Goal: Task Accomplishment & Management: Manage account settings

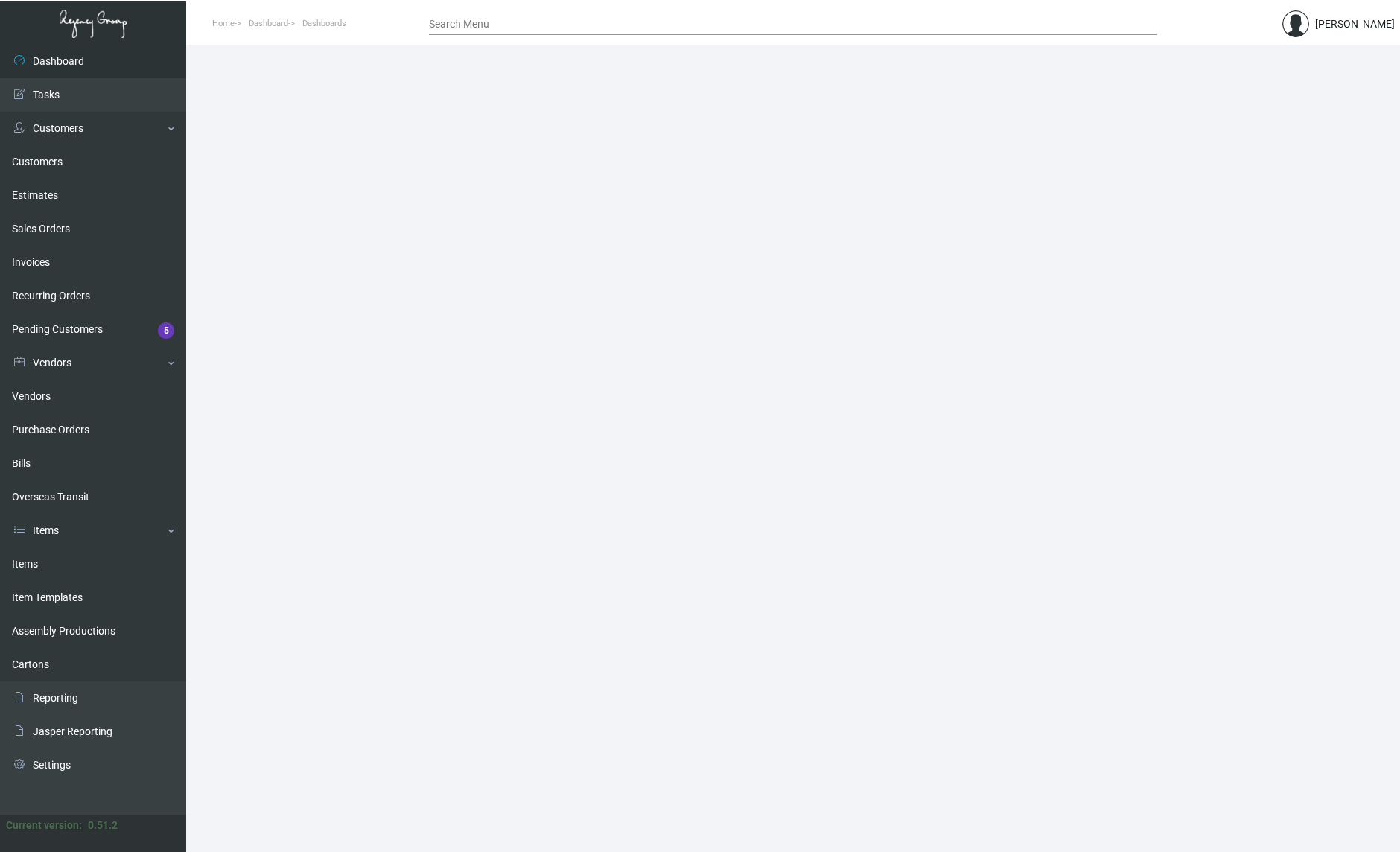
click at [1154, 579] on main at bounding box center [793, 448] width 1214 height 807
click at [1219, 269] on main at bounding box center [793, 448] width 1214 height 807
click at [1017, 354] on main at bounding box center [793, 448] width 1214 height 807
click at [111, 328] on link "Pending Customers 5" at bounding box center [93, 329] width 187 height 34
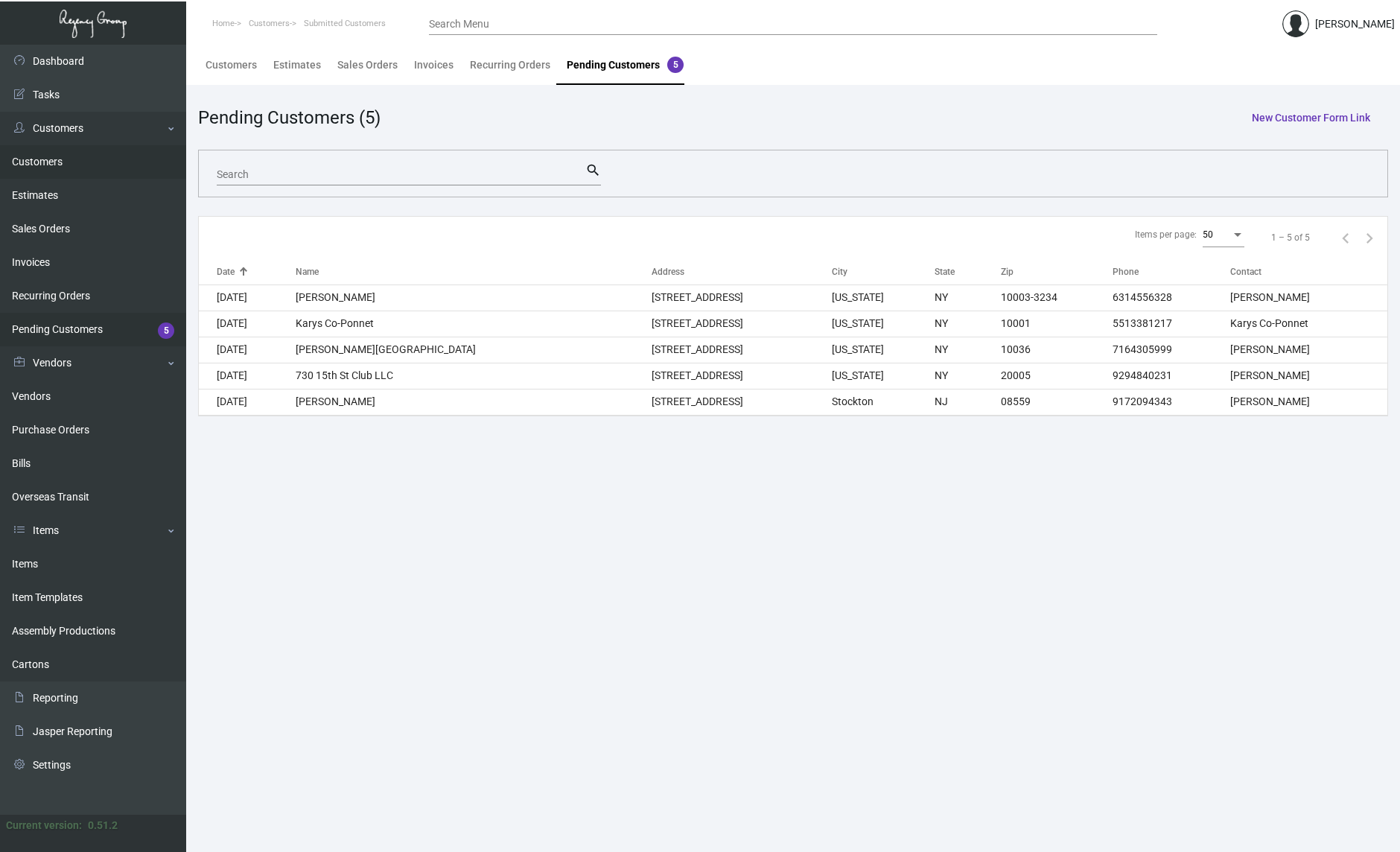
click at [51, 165] on link "Customers" at bounding box center [93, 162] width 187 height 34
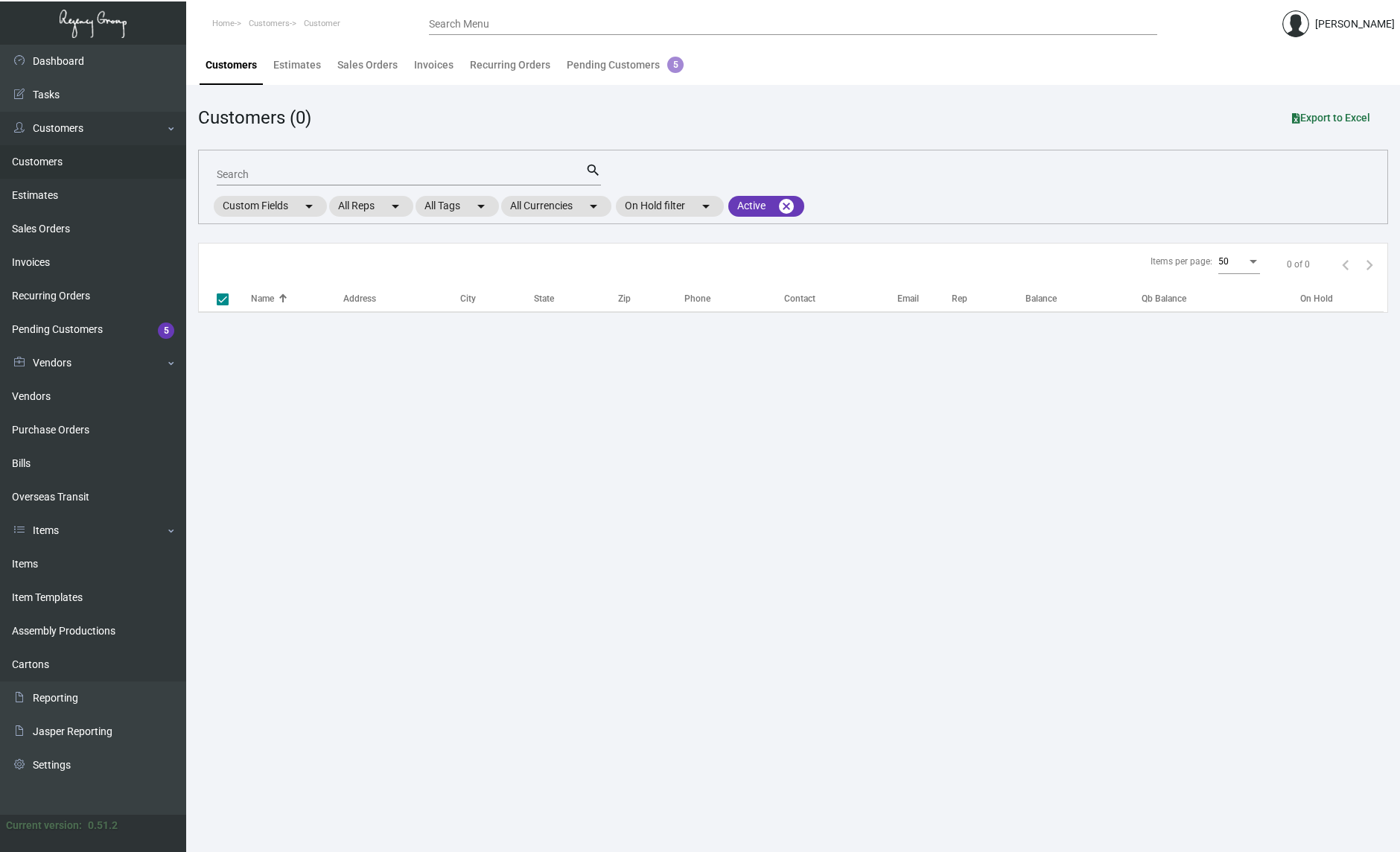
checkbox input "false"
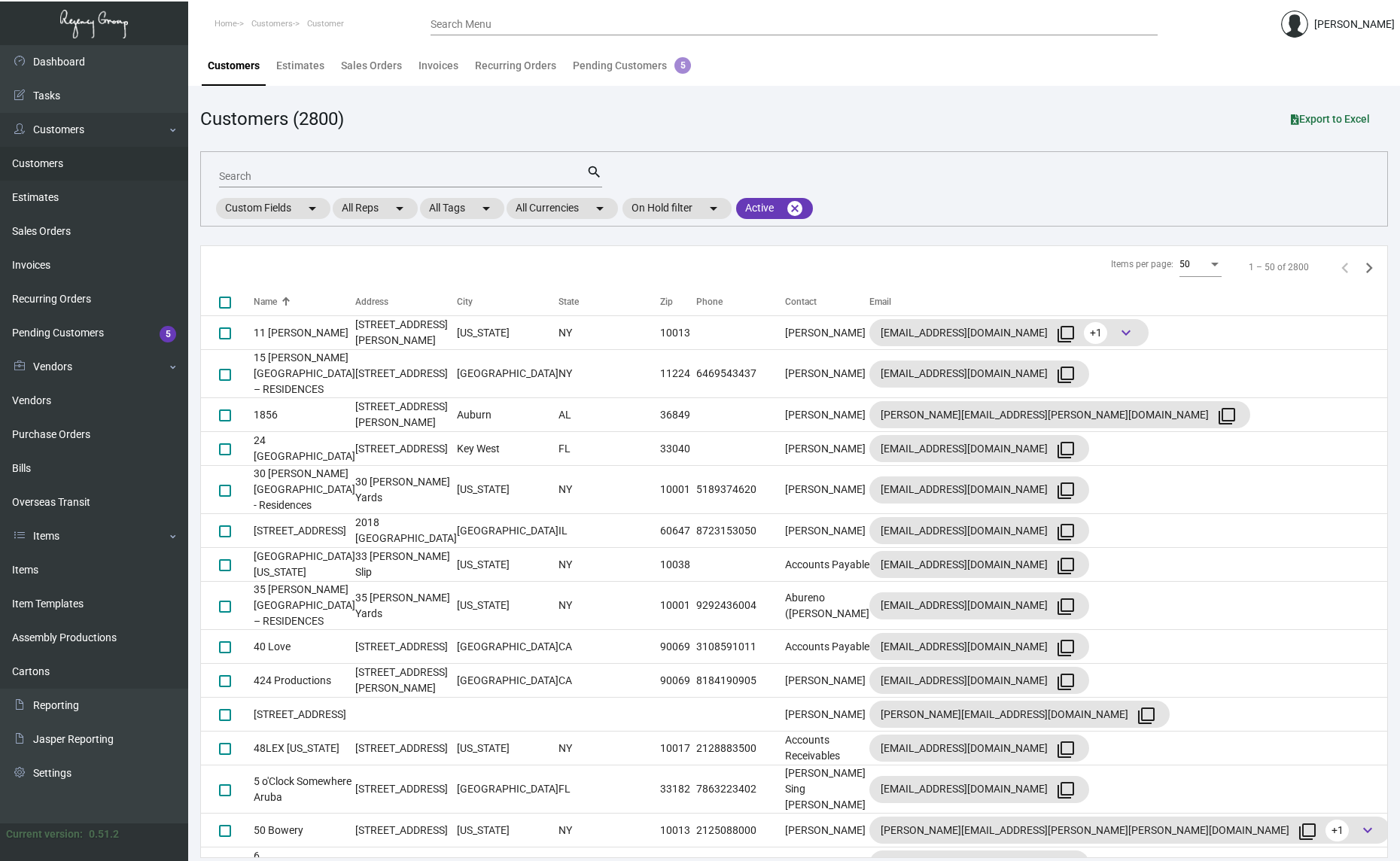
click at [985, 127] on div "Customers (2800) Export to Excel" at bounding box center [794, 119] width 1187 height 27
click at [1102, 116] on div "Customers (2800) Export to Excel" at bounding box center [794, 119] width 1187 height 27
click at [46, 155] on link "Customers" at bounding box center [94, 163] width 188 height 34
click at [64, 580] on link "Items" at bounding box center [94, 570] width 188 height 34
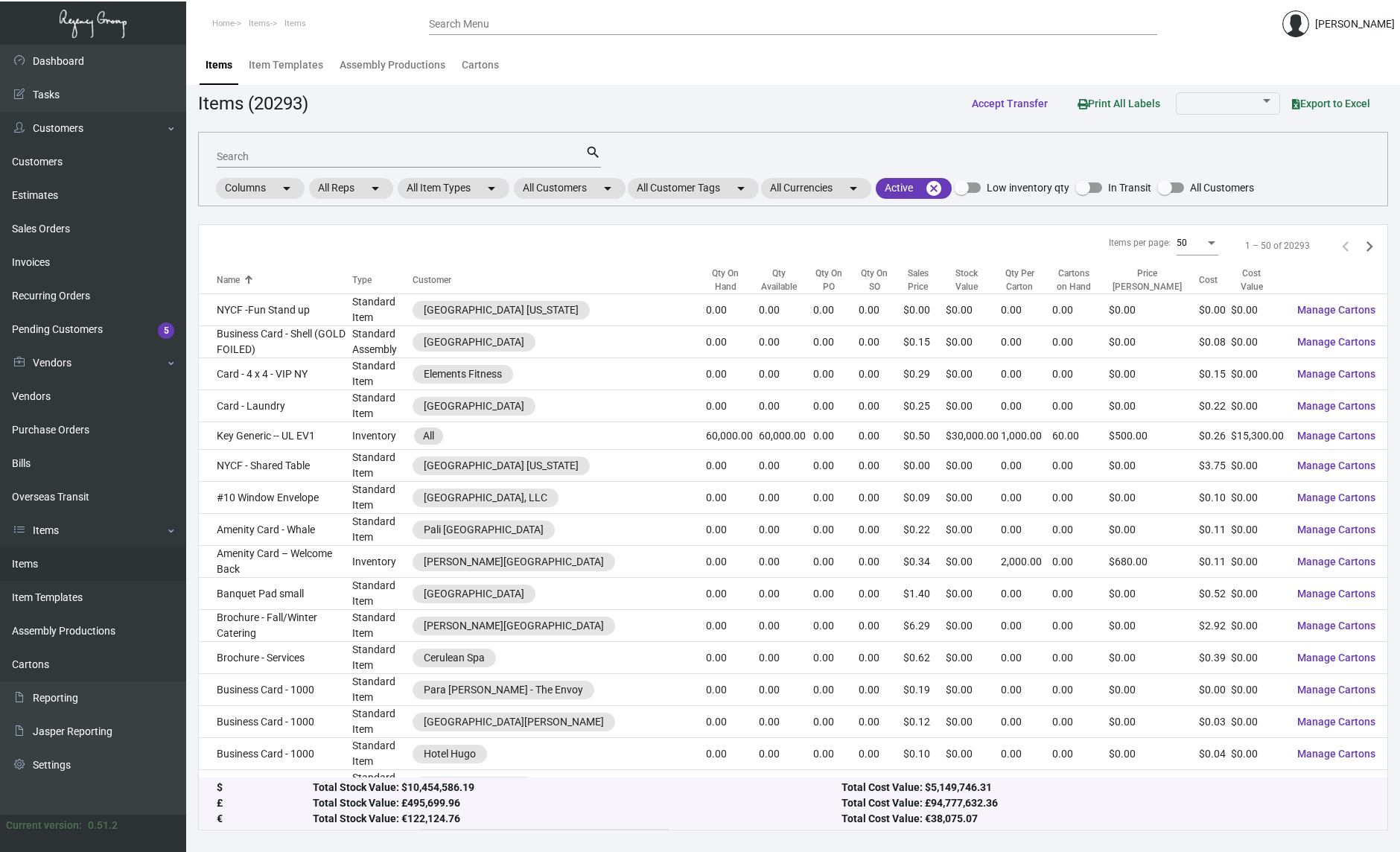
click at [826, 106] on div "Items (20293) Accept Transfer Print All Labels Export to Excel" at bounding box center [793, 103] width 1190 height 28
